Goal: Task Accomplishment & Management: Use online tool/utility

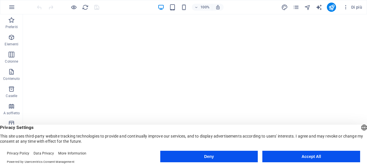
scroll to position [141, 0]
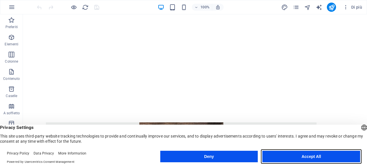
drag, startPoint x: 307, startPoint y: 157, endPoint x: 283, endPoint y: 141, distance: 28.9
click at [307, 157] on button "Accept All" at bounding box center [311, 156] width 98 height 11
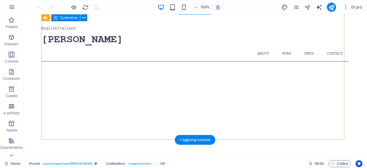
scroll to position [0, 0]
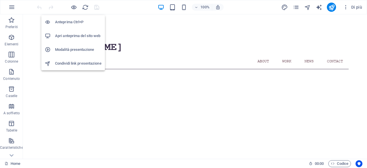
click at [76, 34] on h6 "Apri anteprima del sito web" at bounding box center [78, 35] width 46 height 7
click at [74, 21] on h6 "Anteprima Ctrl+P" at bounding box center [78, 22] width 46 height 7
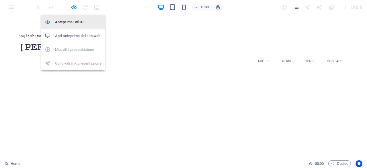
click at [73, 20] on h6 "Anteprima Ctrl+P" at bounding box center [78, 22] width 46 height 7
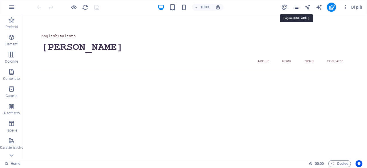
click at [299, 9] on icon "pages" at bounding box center [296, 7] width 7 height 7
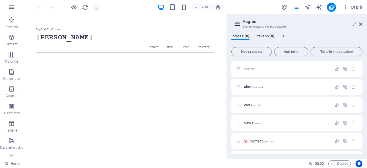
click at [263, 37] on span "Italiano (8)" at bounding box center [265, 37] width 18 height 8
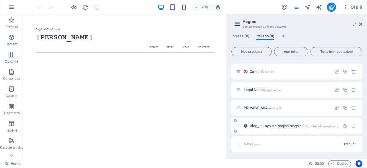
scroll to position [41, 0]
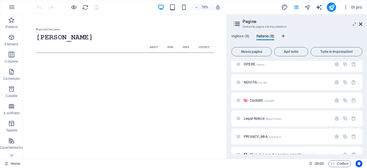
click at [360, 23] on icon at bounding box center [360, 24] width 3 height 5
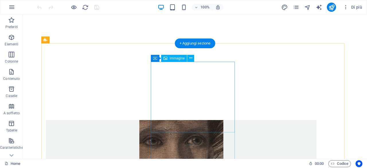
scroll to position [0, 0]
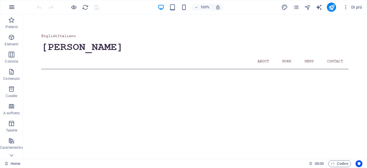
click at [14, 10] on icon "button" at bounding box center [11, 7] width 7 height 7
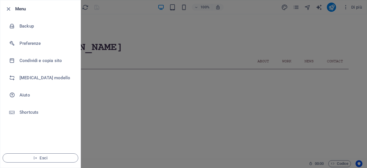
click at [177, 24] on div at bounding box center [183, 84] width 367 height 168
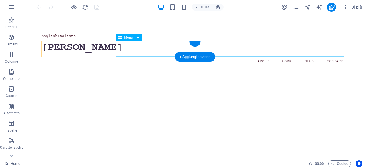
click at [306, 53] on nav "Home About Work News Contact" at bounding box center [194, 60] width 307 height 15
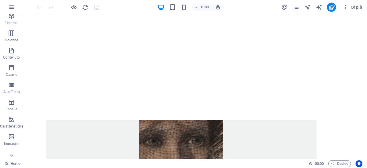
scroll to position [29, 0]
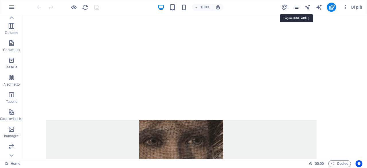
click at [298, 7] on icon "pages" at bounding box center [296, 7] width 7 height 7
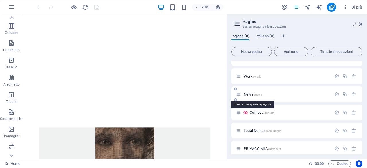
click at [253, 93] on span "News /news" at bounding box center [253, 94] width 18 height 4
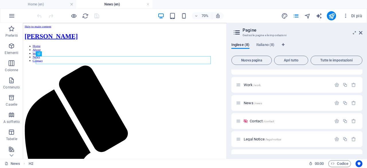
scroll to position [0, 0]
click at [361, 35] on icon at bounding box center [360, 32] width 3 height 5
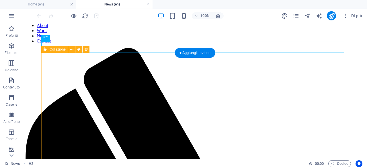
scroll to position [29, 0]
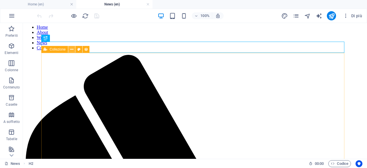
click at [74, 52] on button at bounding box center [71, 49] width 7 height 7
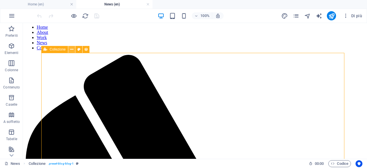
click at [72, 48] on icon at bounding box center [71, 49] width 3 height 6
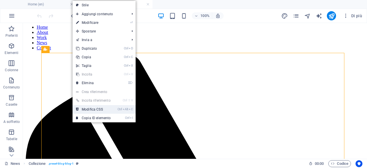
drag, startPoint x: 90, startPoint y: 108, endPoint x: 89, endPoint y: 121, distance: 13.2
click at [90, 108] on link "Ctrl Alt C Modifica CSS" at bounding box center [94, 109] width 42 height 9
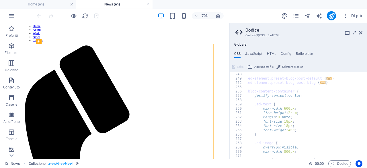
scroll to position [327, 0]
click at [362, 32] on icon at bounding box center [360, 32] width 3 height 5
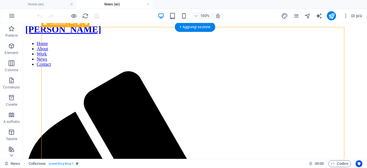
scroll to position [0, 0]
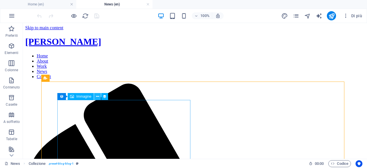
click at [97, 97] on icon at bounding box center [97, 96] width 3 height 6
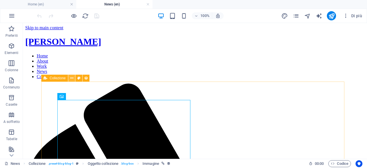
click at [71, 77] on icon at bounding box center [71, 78] width 3 height 6
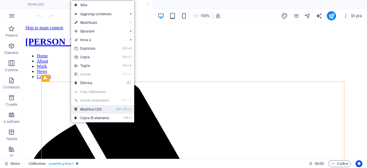
click at [95, 109] on link "Ctrl Alt C Modifica CSS" at bounding box center [92, 109] width 42 height 9
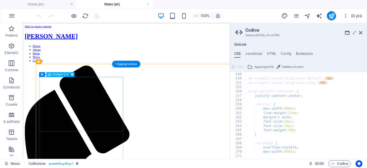
scroll to position [468, 0]
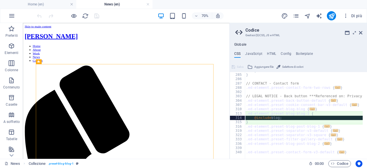
click at [335, 115] on div "} } // CONTACT - Contact form .ed-element.preset-contact-form-two-rows { ... } …" at bounding box center [331, 113] width 172 height 91
type textarea ".ed-element.preset-blog-blog-1 {"
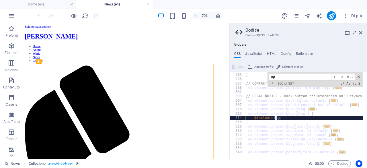
scroll to position [204, 0]
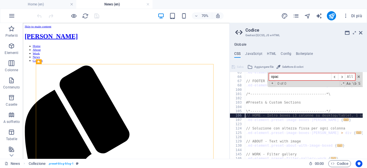
type input "opaci"
type textarea "// HOME - Intro boxes (3 colonne su desktop/tablet, 1 su mobile)"
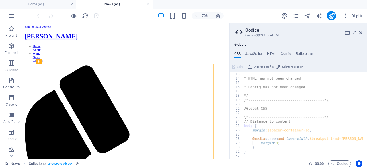
scroll to position [69, 0]
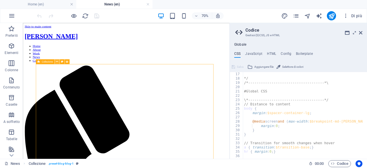
click at [57, 62] on icon at bounding box center [57, 61] width 2 height 4
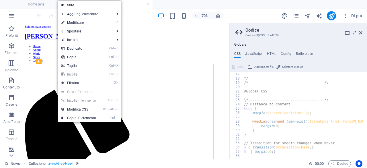
click at [80, 23] on link "⏎ Modificare" at bounding box center [79, 22] width 42 height 9
select select "columns.publishing_date_DESC"
select select "columns.status"
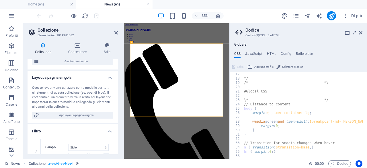
scroll to position [86, 0]
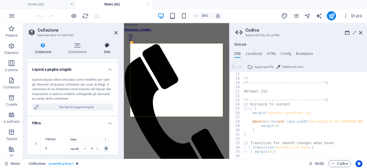
click at [109, 49] on h4 "Stile" at bounding box center [107, 48] width 22 height 12
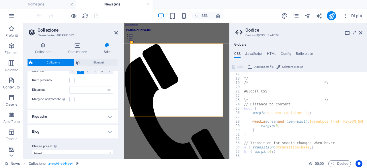
scroll to position [26, 0]
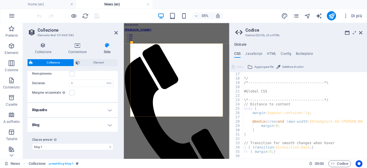
click at [66, 108] on h4 "Riquadro" at bounding box center [73, 110] width 90 height 14
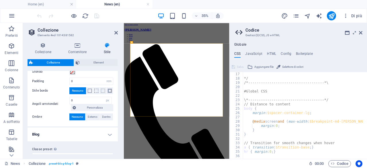
scroll to position [83, 0]
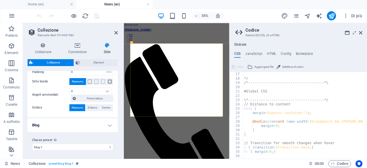
click at [68, 125] on h4 "Blog" at bounding box center [73, 125] width 90 height 14
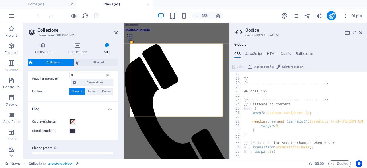
scroll to position [110, 0]
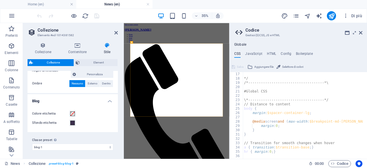
click at [118, 33] on aside "Collezione Elemento #ed-1014381582 Collezione Contenitore Stile Generale Collez…" at bounding box center [73, 91] width 101 height 136
click at [116, 32] on icon at bounding box center [115, 32] width 3 height 5
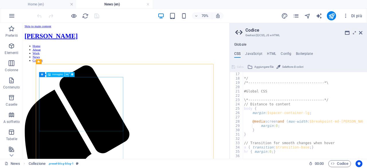
click at [68, 75] on icon at bounding box center [67, 74] width 2 height 4
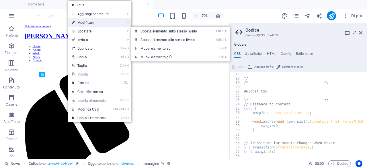
click at [81, 21] on link "⏎ Modificare" at bounding box center [89, 22] width 42 height 9
select select "px"
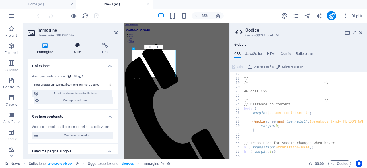
select select "image"
click at [74, 44] on icon at bounding box center [78, 45] width 26 height 6
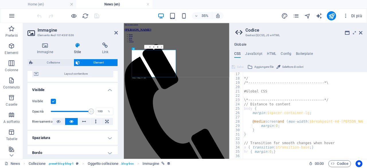
scroll to position [57, 0]
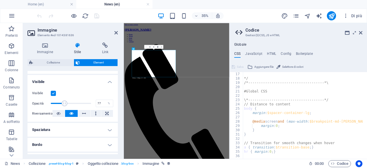
type input "100"
drag, startPoint x: 87, startPoint y: 102, endPoint x: 120, endPoint y: 104, distance: 32.7
click at [120, 104] on div "Immagine Stile Link Collezione Nessuna assegnazione, il contenuto rimane static…" at bounding box center [73, 98] width 100 height 121
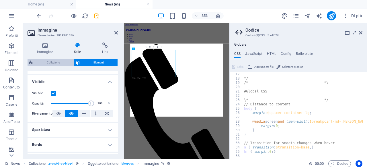
click at [40, 61] on span "Collezione" at bounding box center [53, 62] width 37 height 7
select select "rem"
select select "px"
select select "preset-blog-blog-1"
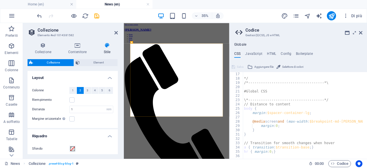
scroll to position [29, 0]
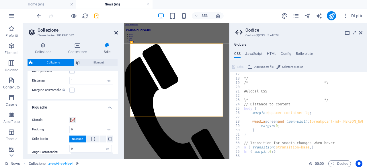
click at [118, 34] on icon at bounding box center [115, 32] width 3 height 5
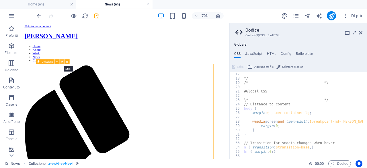
click at [61, 62] on icon at bounding box center [62, 61] width 2 height 4
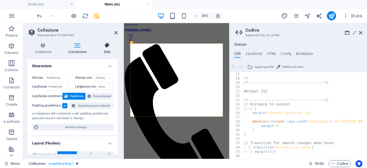
click at [107, 44] on icon at bounding box center [107, 45] width 22 height 6
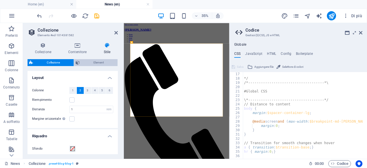
click at [94, 63] on span "Element" at bounding box center [98, 62] width 34 height 7
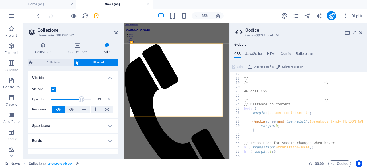
type input "100"
drag, startPoint x: 87, startPoint y: 100, endPoint x: 97, endPoint y: 99, distance: 10.1
click at [100, 99] on div "Opacità 100 %" at bounding box center [72, 99] width 81 height 9
click at [70, 110] on icon at bounding box center [71, 109] width 4 height 7
click at [60, 109] on icon at bounding box center [58, 109] width 4 height 7
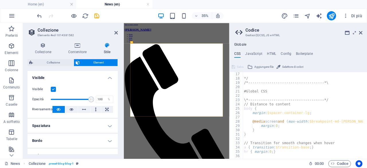
click at [52, 89] on label at bounding box center [53, 89] width 5 height 5
click at [0, 0] on input "Visibile" at bounding box center [0, 0] width 0 height 0
click at [52, 89] on label at bounding box center [53, 89] width 5 height 5
click at [0, 0] on input "Visibile" at bounding box center [0, 0] width 0 height 0
click at [68, 108] on button at bounding box center [71, 109] width 12 height 7
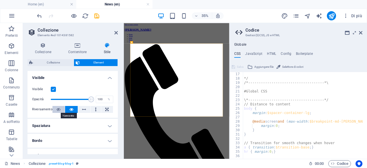
click at [59, 110] on icon at bounding box center [58, 109] width 4 height 7
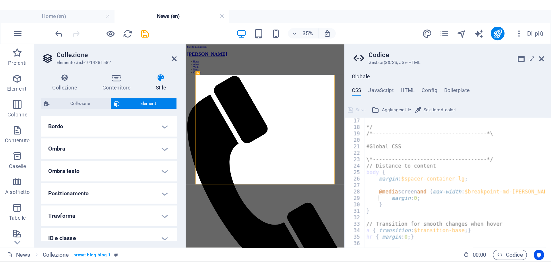
scroll to position [97, 0]
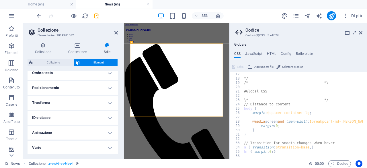
click at [49, 132] on h4 "Animazione" at bounding box center [73, 133] width 90 height 14
click at [49, 131] on h4 "Animazione" at bounding box center [73, 131] width 90 height 10
click at [40, 97] on h4 "Trasforma" at bounding box center [73, 103] width 90 height 14
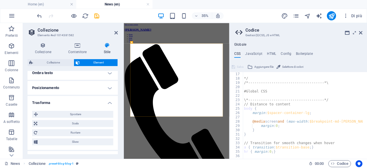
click at [44, 102] on h4 "Trasforma" at bounding box center [73, 101] width 90 height 10
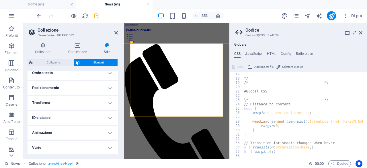
click at [363, 34] on aside "Codice Gestsci (S)CSS, JS e HTML Globale CSS JavaScript HTML Config Boilerplate…" at bounding box center [298, 91] width 138 height 136
click at [361, 33] on icon at bounding box center [360, 32] width 3 height 5
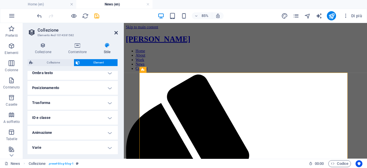
click at [118, 34] on icon at bounding box center [115, 32] width 3 height 5
